Goal: Task Accomplishment & Management: Manage account settings

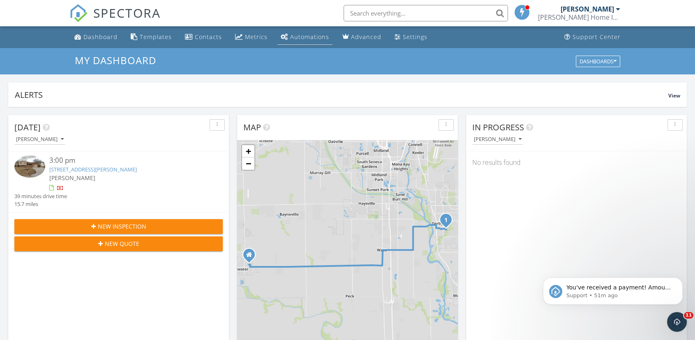
scroll to position [760, 707]
click at [239, 45] on li "Metrics" at bounding box center [251, 37] width 42 height 22
click at [247, 33] on div "Metrics" at bounding box center [256, 37] width 23 height 8
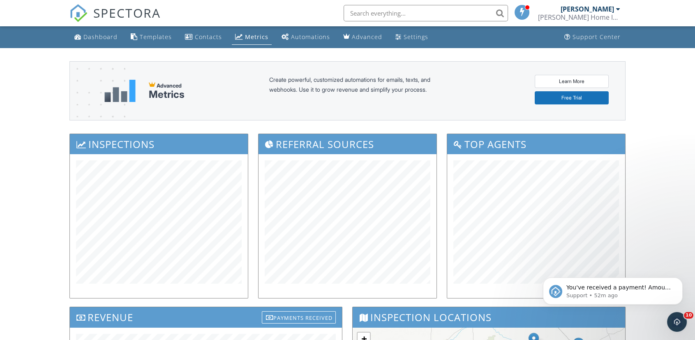
click at [213, 132] on div "Advanced Metrics Create powerful, customized automations for emails, texts, and…" at bounding box center [347, 339] width 556 height 583
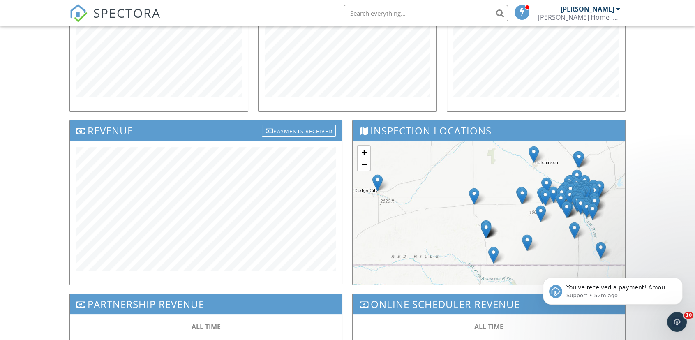
scroll to position [112, 0]
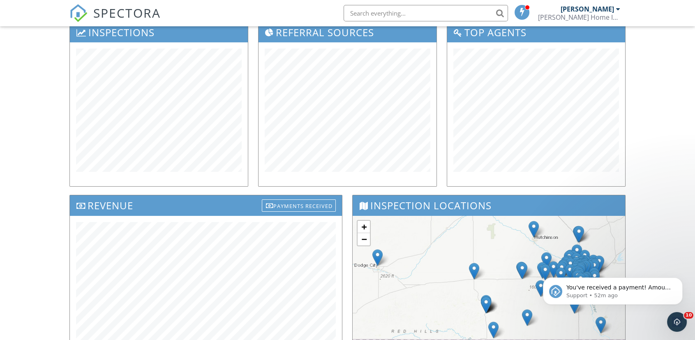
click at [255, 168] on div "Referral Sources" at bounding box center [347, 108] width 189 height 173
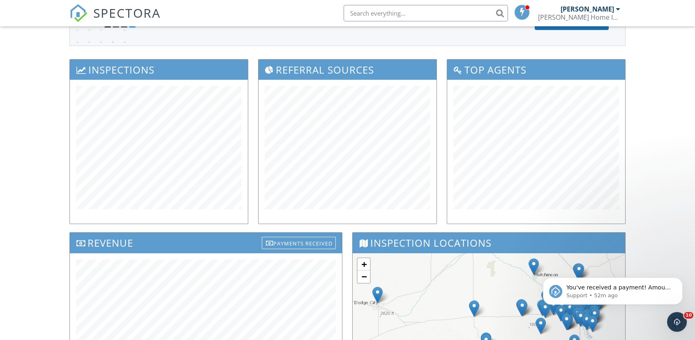
scroll to position [0, 0]
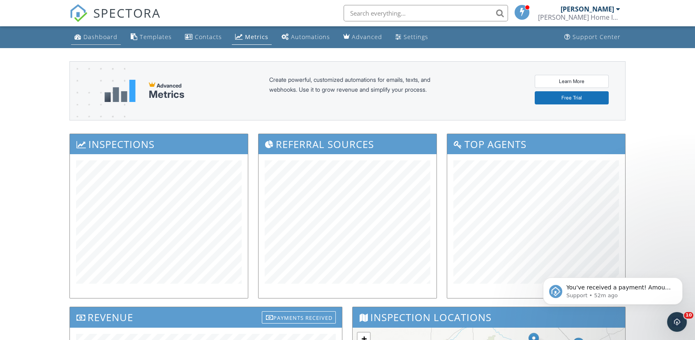
click at [88, 35] on div "Dashboard" at bounding box center [100, 37] width 34 height 8
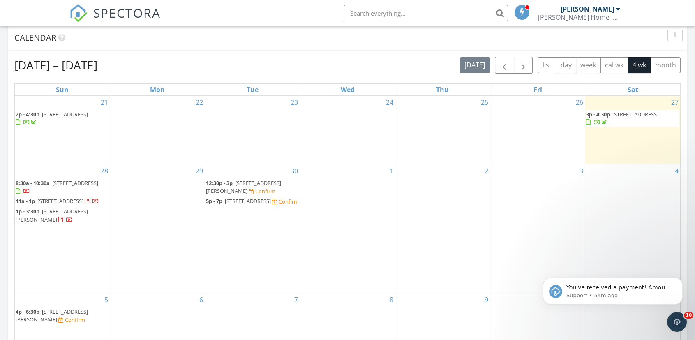
drag, startPoint x: 62, startPoint y: 192, endPoint x: 59, endPoint y: 185, distance: 7.9
click at [59, 185] on span "608 N Main St, Medicine Lodge 67104" at bounding box center [75, 182] width 46 height 7
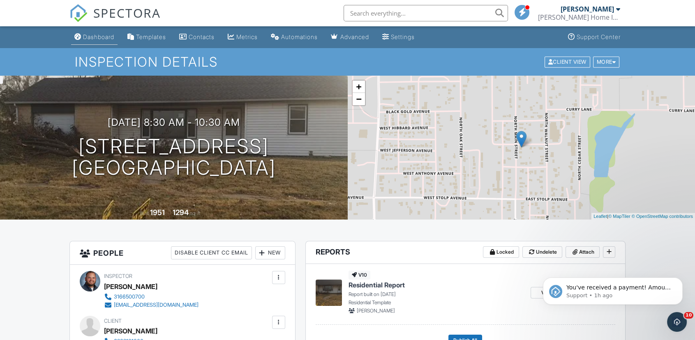
click at [103, 37] on div "Dashboard" at bounding box center [98, 36] width 31 height 7
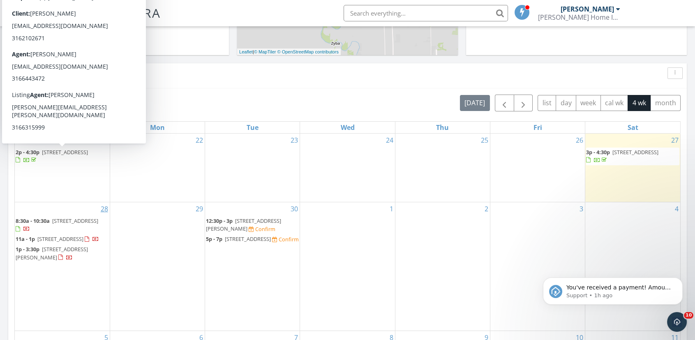
scroll to position [299, 0]
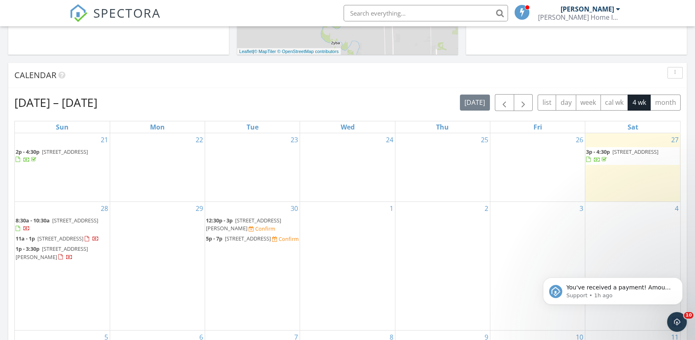
click at [58, 221] on span "8:30a - 10:30a 608 N Main St, Medicine Lodge 67104" at bounding box center [62, 225] width 93 height 16
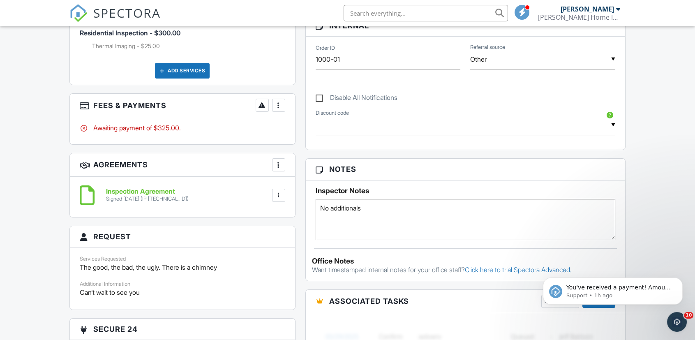
click at [282, 99] on div "More" at bounding box center [278, 105] width 13 height 13
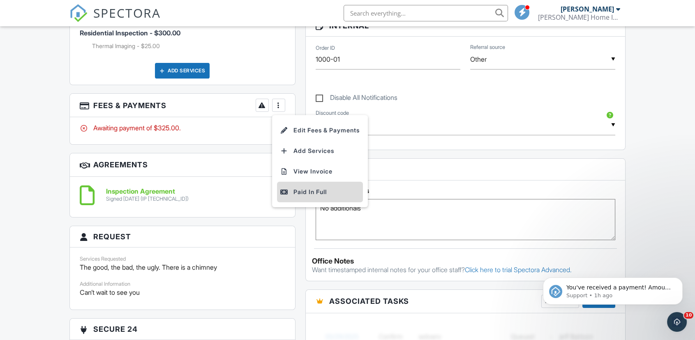
click at [292, 189] on div "Paid In Full" at bounding box center [319, 192] width 79 height 10
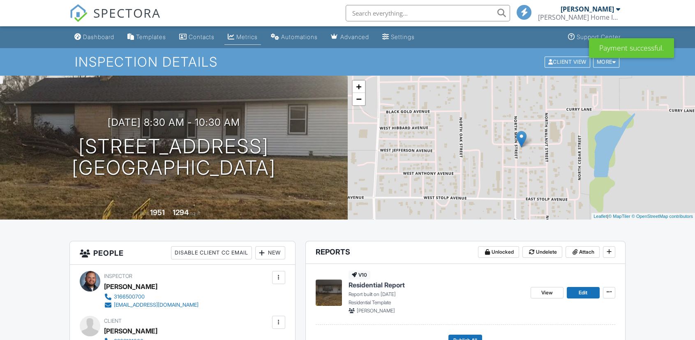
click at [253, 36] on div "Metrics" at bounding box center [246, 36] width 21 height 7
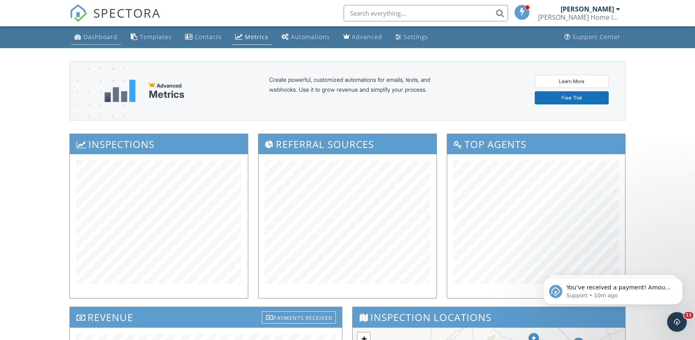
click at [86, 40] on div "Dashboard" at bounding box center [100, 37] width 34 height 8
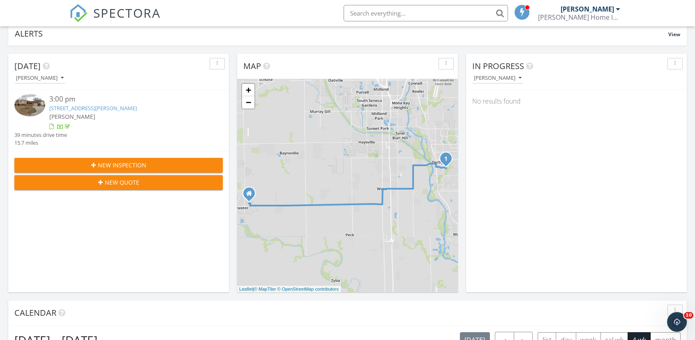
scroll to position [187, 0]
